Goal: Task Accomplishment & Management: Manage account settings

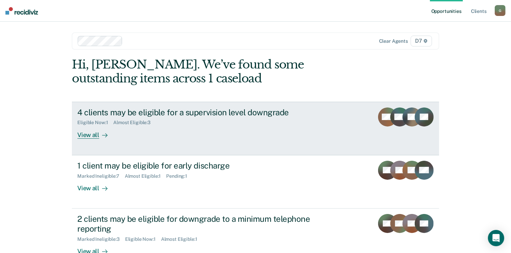
click at [114, 134] on div "4 clients may be eligible for a supervision level downgrade Eligible Now : 1 Al…" at bounding box center [204, 122] width 254 height 31
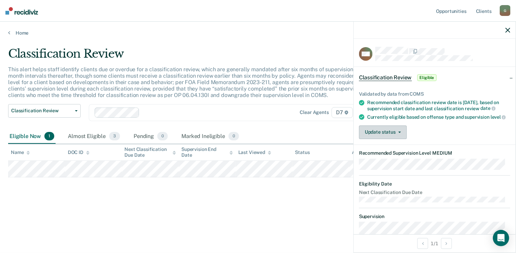
click at [386, 139] on button "Update status" at bounding box center [383, 132] width 48 height 14
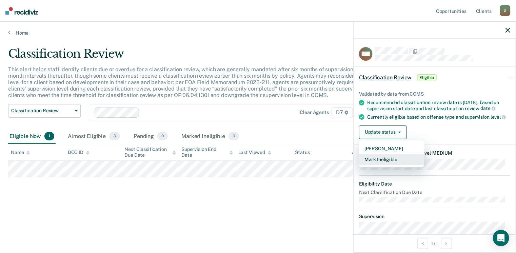
click at [387, 165] on button "Mark Ineligible" at bounding box center [391, 159] width 65 height 11
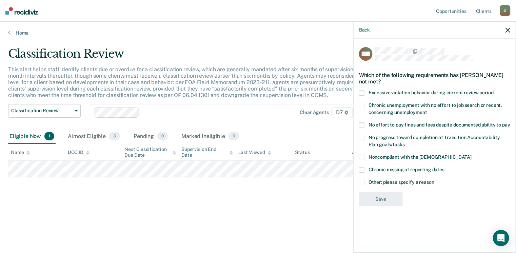
click at [364, 181] on label "Other: please specify a reason" at bounding box center [434, 183] width 151 height 7
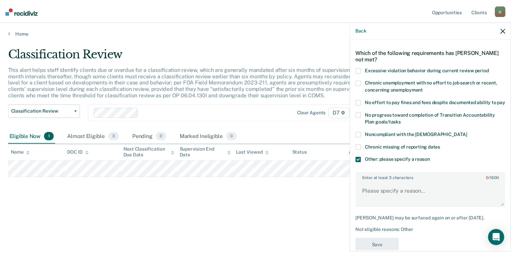
scroll to position [42, 0]
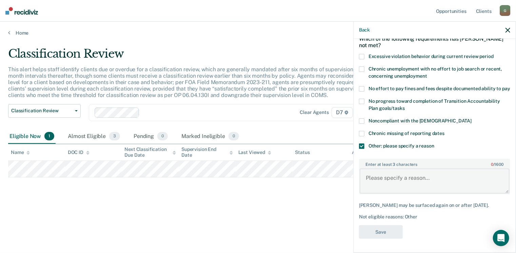
click at [395, 178] on textarea "Enter at least 3 characters 0 / 1600" at bounding box center [435, 180] width 150 height 25
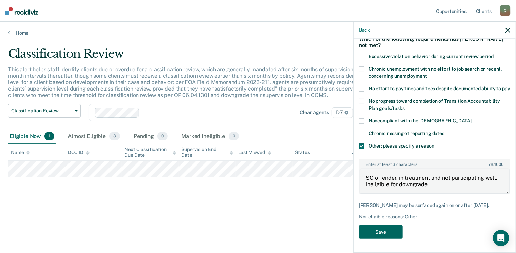
type textarea "SO offender, in treatment and not participating well, ineligible for downgrade"
click at [389, 227] on button "Save" at bounding box center [381, 232] width 44 height 14
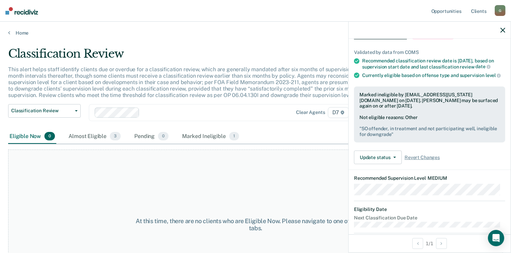
click at [502, 29] on icon "button" at bounding box center [502, 30] width 5 height 5
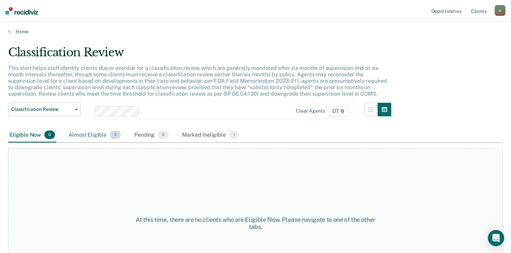
scroll to position [0, 0]
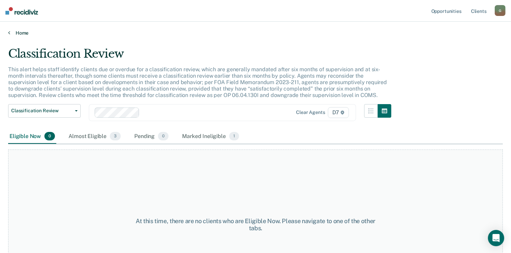
click at [15, 33] on link "Home" at bounding box center [255, 33] width 494 height 6
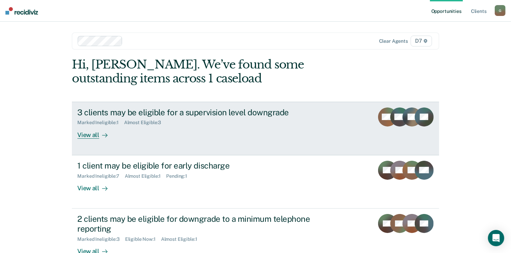
scroll to position [34, 0]
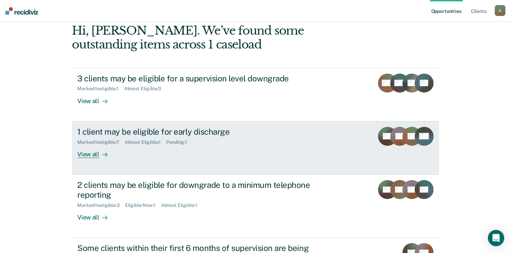
click at [130, 153] on div "1 client may be eligible for early discharge Marked Ineligible : 7 Almost Eligi…" at bounding box center [204, 142] width 254 height 31
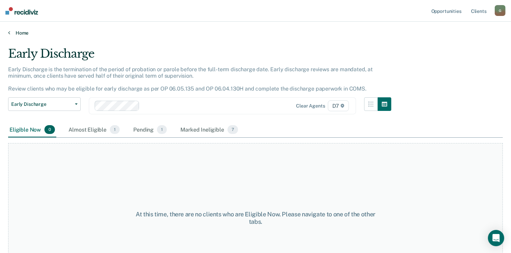
click at [20, 33] on link "Home" at bounding box center [255, 33] width 494 height 6
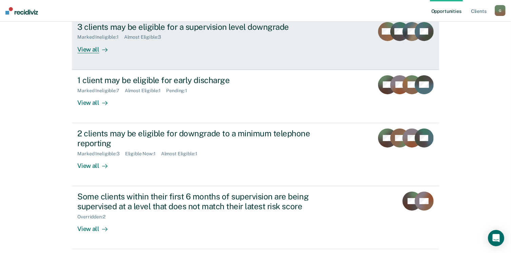
scroll to position [102, 0]
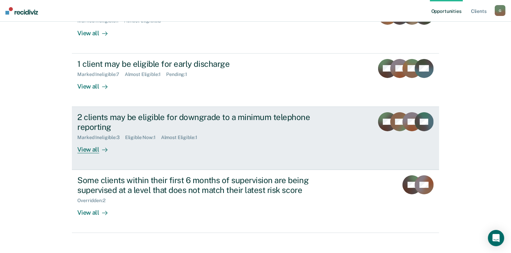
click at [119, 129] on div "2 clients may be eligible for downgrade to a minimum telephone reporting" at bounding box center [196, 122] width 238 height 20
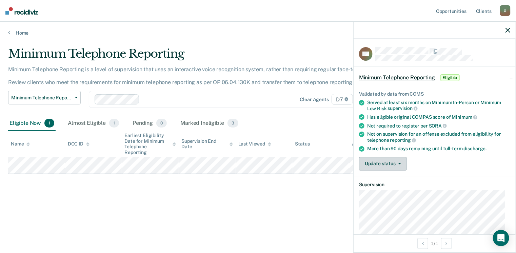
click at [392, 164] on button "Update status" at bounding box center [383, 164] width 48 height 14
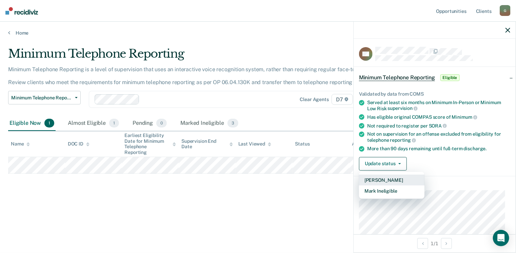
click at [393, 181] on button "[PERSON_NAME]" at bounding box center [391, 180] width 65 height 11
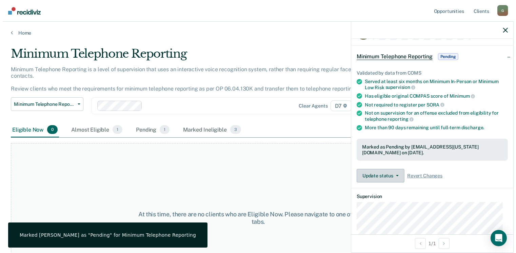
scroll to position [15, 0]
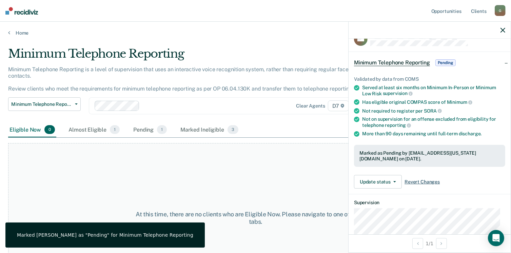
click at [414, 182] on span "Revert Changes" at bounding box center [421, 182] width 35 height 6
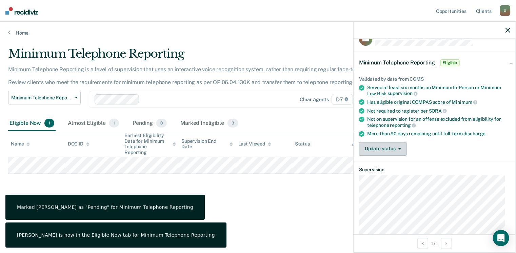
click at [388, 147] on button "Update status" at bounding box center [383, 149] width 48 height 14
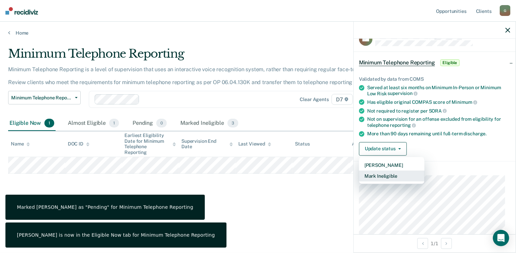
click at [395, 171] on button "Mark Ineligible" at bounding box center [391, 175] width 65 height 11
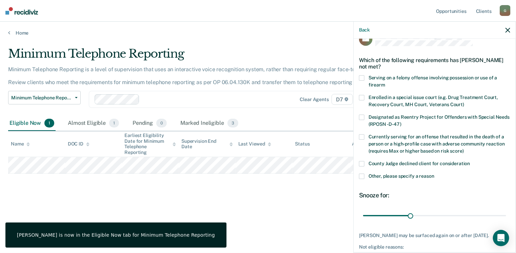
click at [361, 178] on label "Other, please specify a reason" at bounding box center [434, 177] width 151 height 7
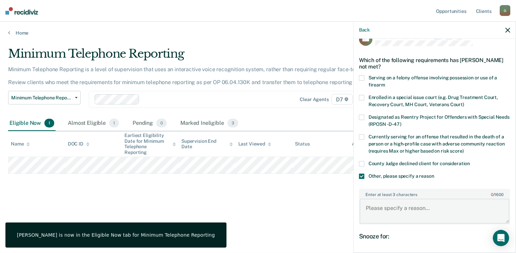
click at [393, 201] on textarea "Enter at least 3 characters 0 / 1600" at bounding box center [435, 211] width 150 height 25
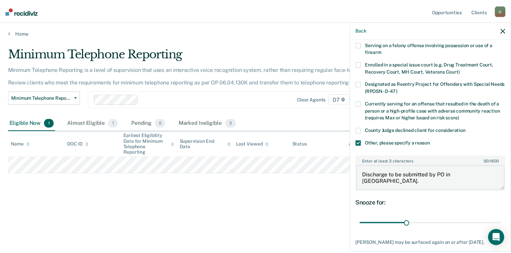
scroll to position [83, 0]
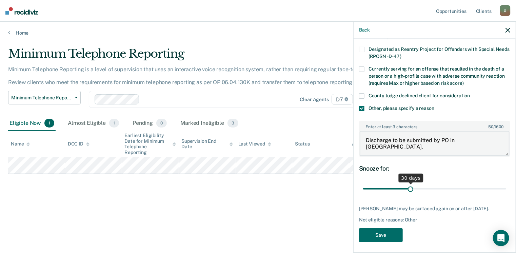
type textarea "Discharge to be submitted by PO in [GEOGRAPHIC_DATA]."
drag, startPoint x: 407, startPoint y: 185, endPoint x: 534, endPoint y: 192, distance: 127.6
type input "90"
click at [506, 192] on input "range" at bounding box center [434, 189] width 143 height 12
click at [385, 240] on button "Save" at bounding box center [381, 235] width 44 height 14
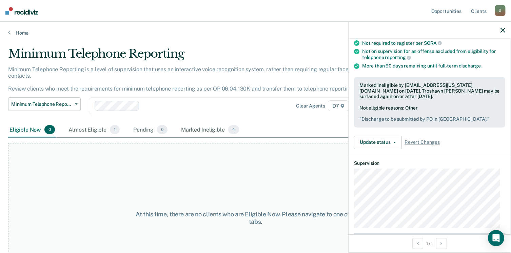
click at [505, 30] on icon "button" at bounding box center [502, 30] width 5 height 5
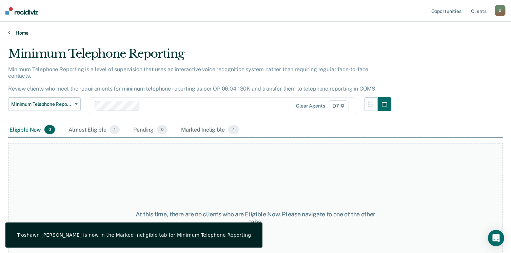
click at [18, 33] on link "Home" at bounding box center [255, 33] width 494 height 6
